Goal: Task Accomplishment & Management: Manage account settings

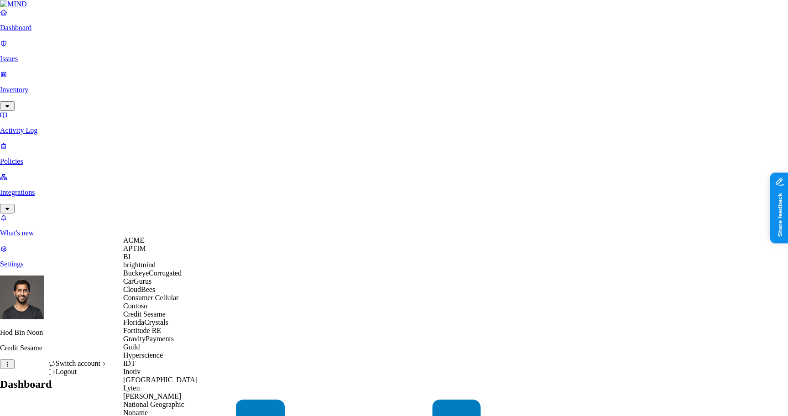
scroll to position [346, 0]
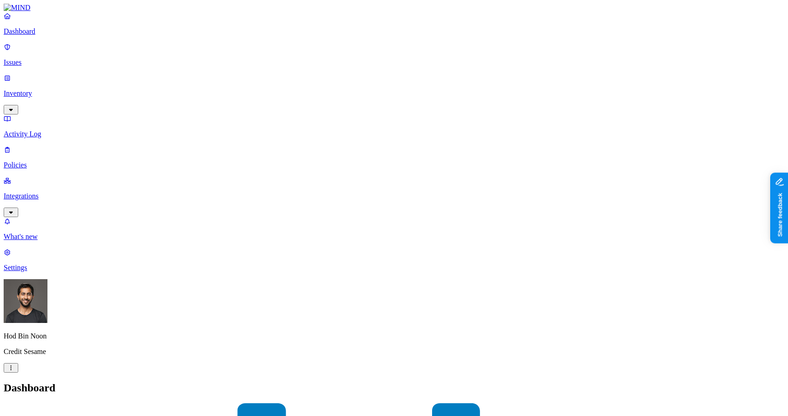
click at [72, 192] on p "Integrations" at bounding box center [394, 196] width 781 height 8
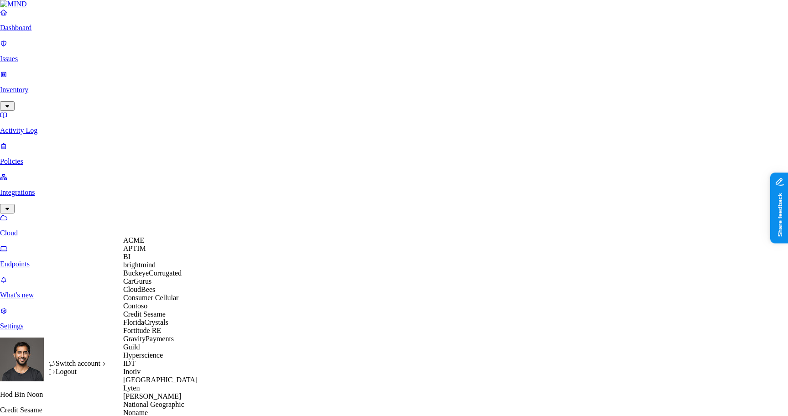
scroll to position [429, 0]
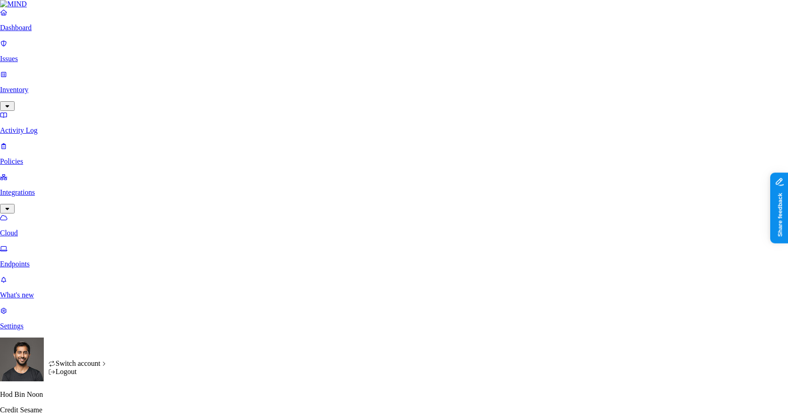
click at [100, 376] on div "Logout" at bounding box center [78, 372] width 60 height 8
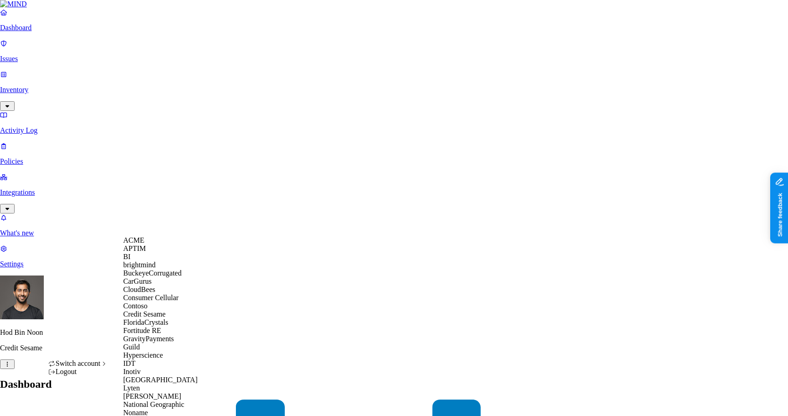
scroll to position [453, 0]
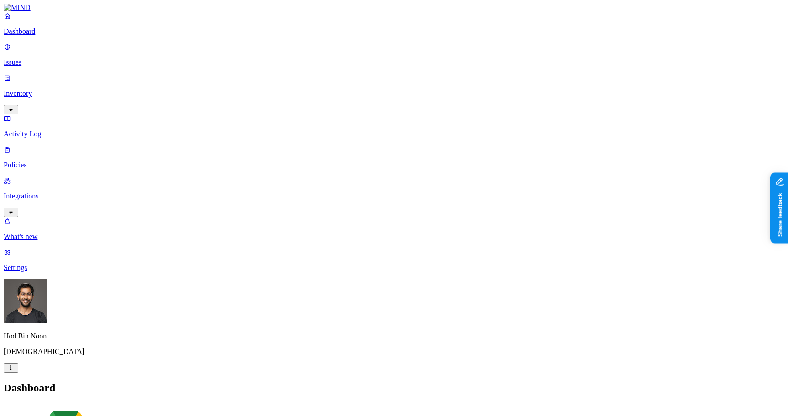
click at [48, 192] on p "Integrations" at bounding box center [394, 196] width 781 height 8
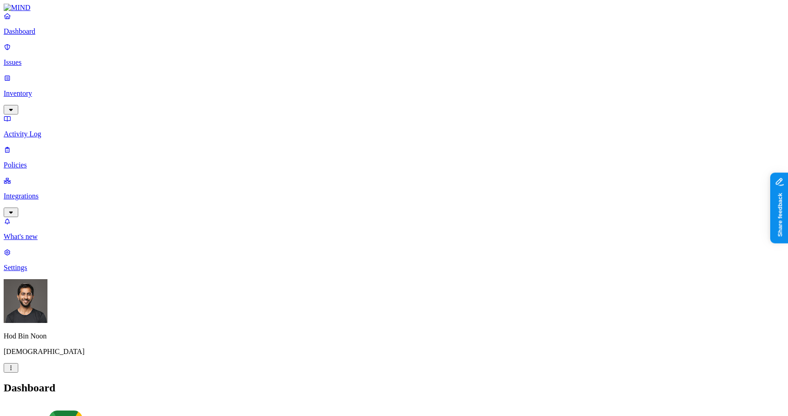
click at [93, 272] on link "Settings" at bounding box center [394, 260] width 781 height 24
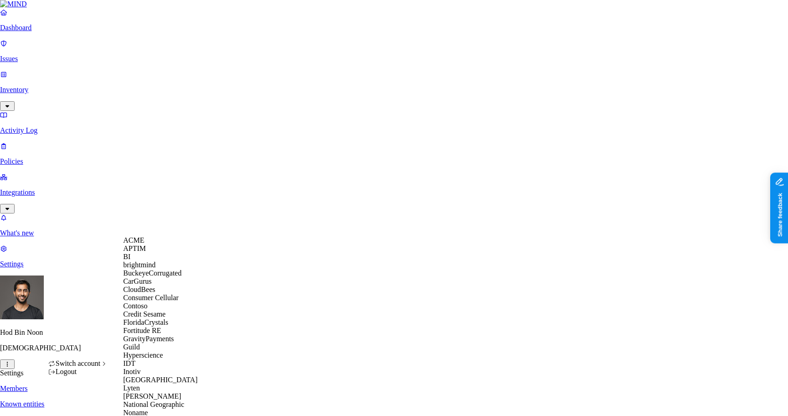
scroll to position [40, 0]
click at [160, 318] on span "Credit Sesame" at bounding box center [144, 314] width 42 height 8
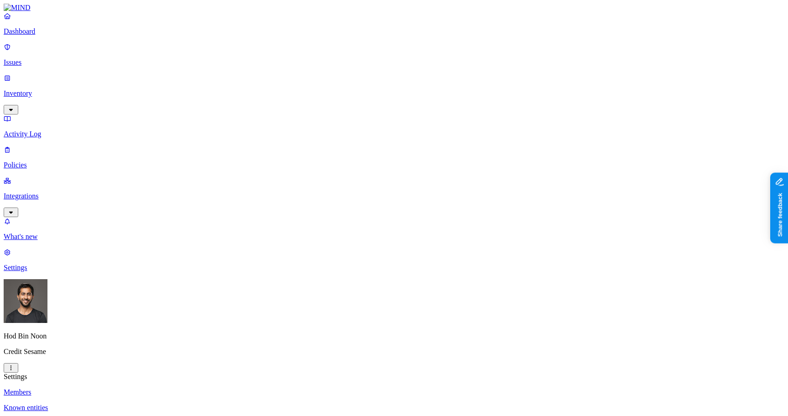
click at [45, 192] on p "Integrations" at bounding box center [394, 196] width 781 height 8
